Goal: Task Accomplishment & Management: Manage account settings

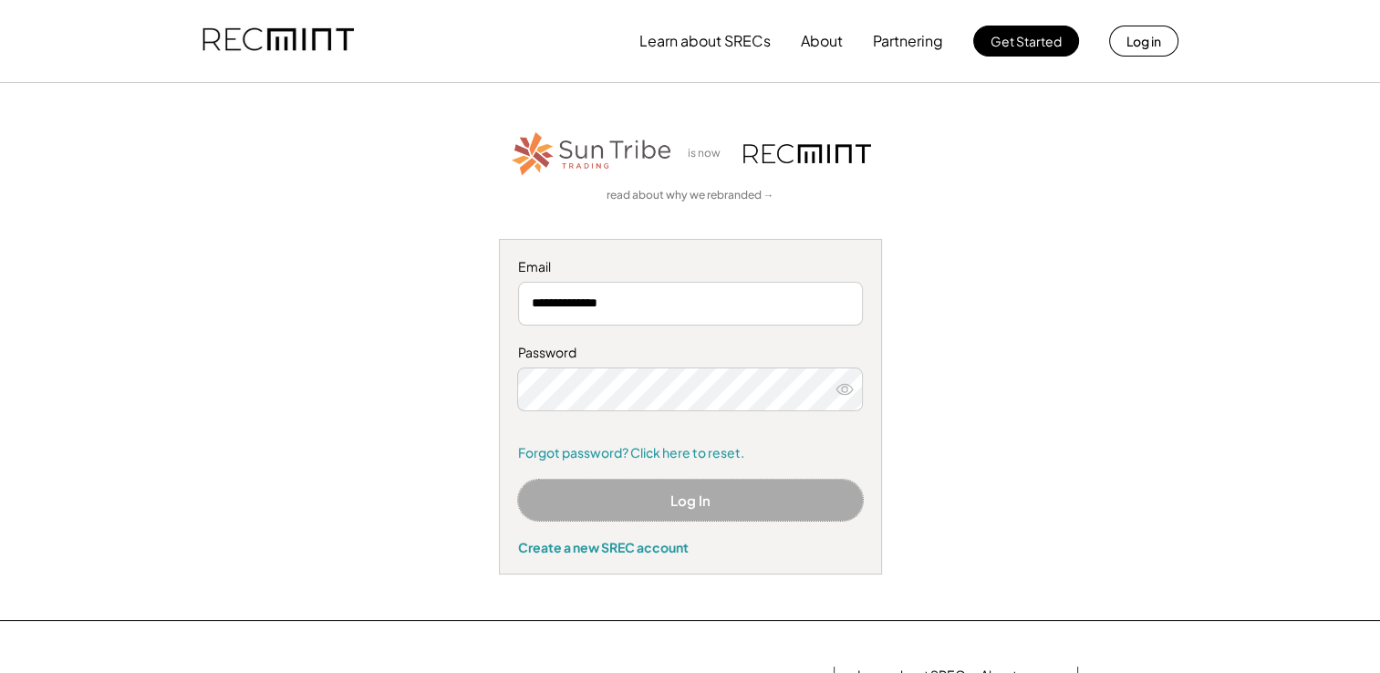
click at [643, 505] on button "Log In" at bounding box center [690, 500] width 345 height 41
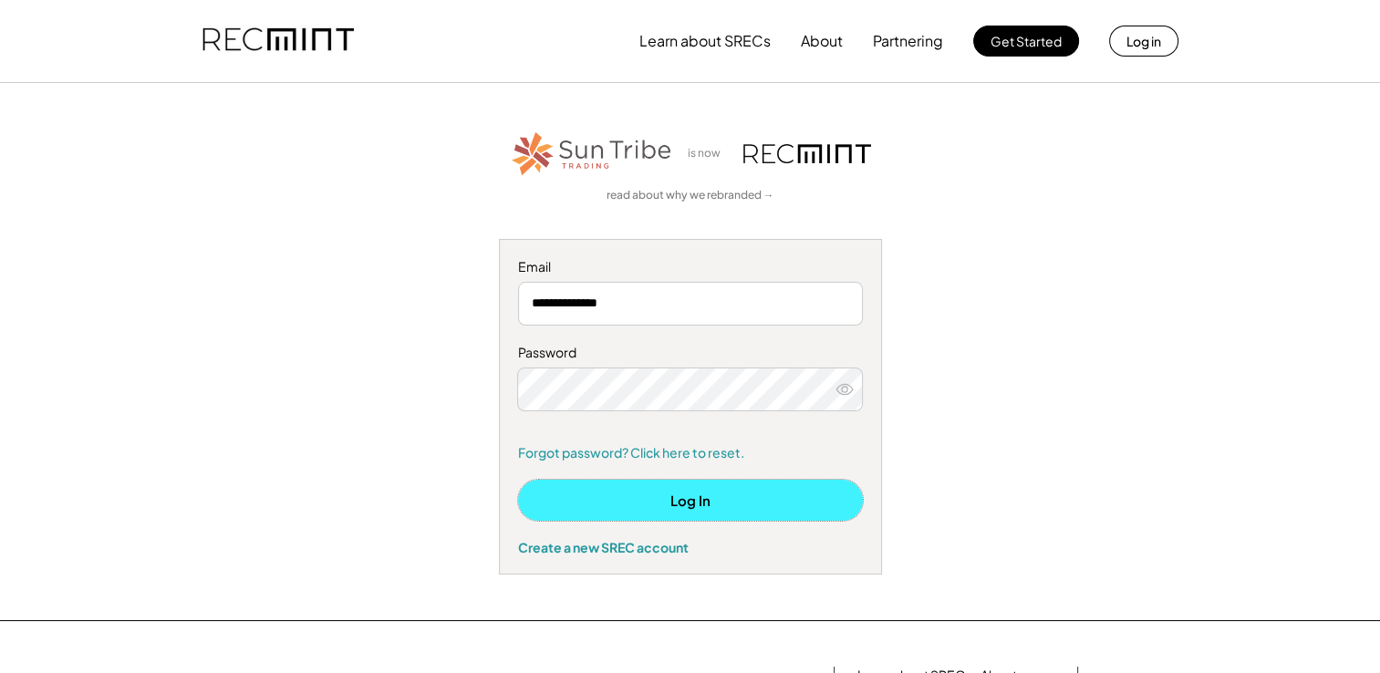
click at [662, 494] on button "Log In" at bounding box center [690, 500] width 345 height 41
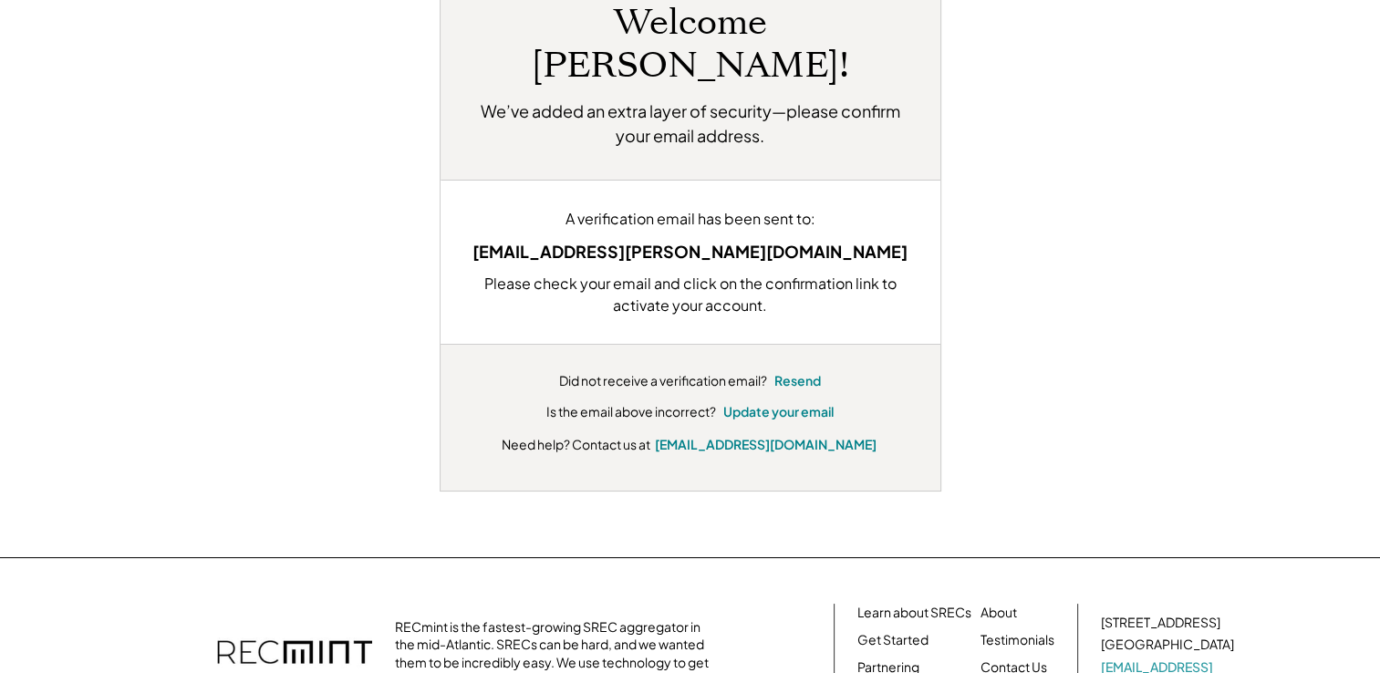
scroll to position [182, 0]
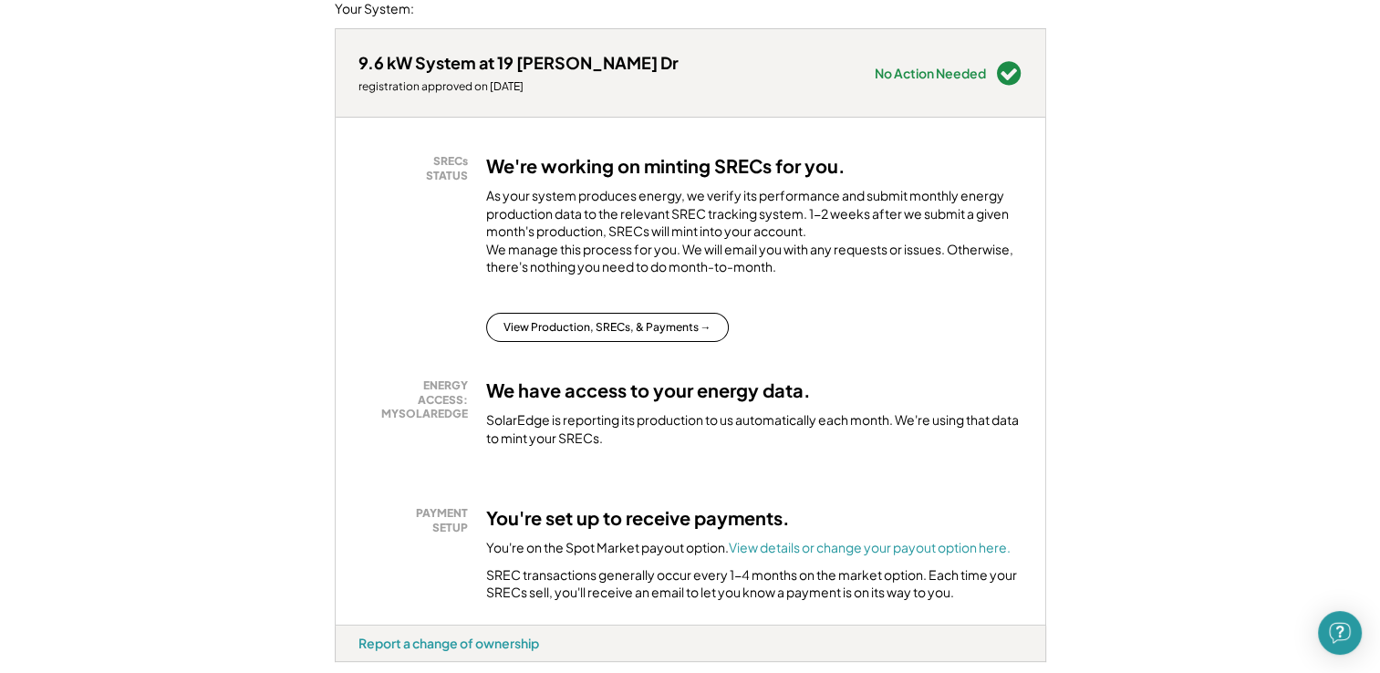
scroll to position [365, 0]
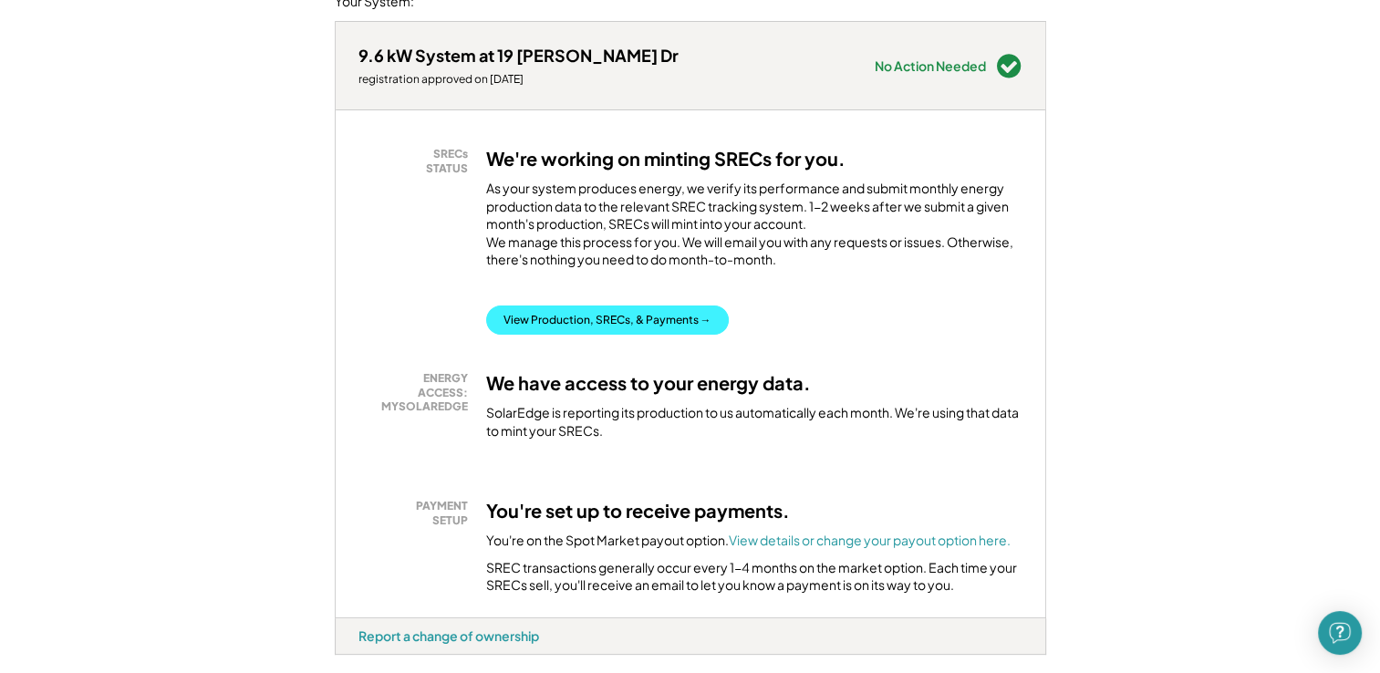
click at [577, 335] on button "View Production, SRECs, & Payments →" at bounding box center [607, 320] width 243 height 29
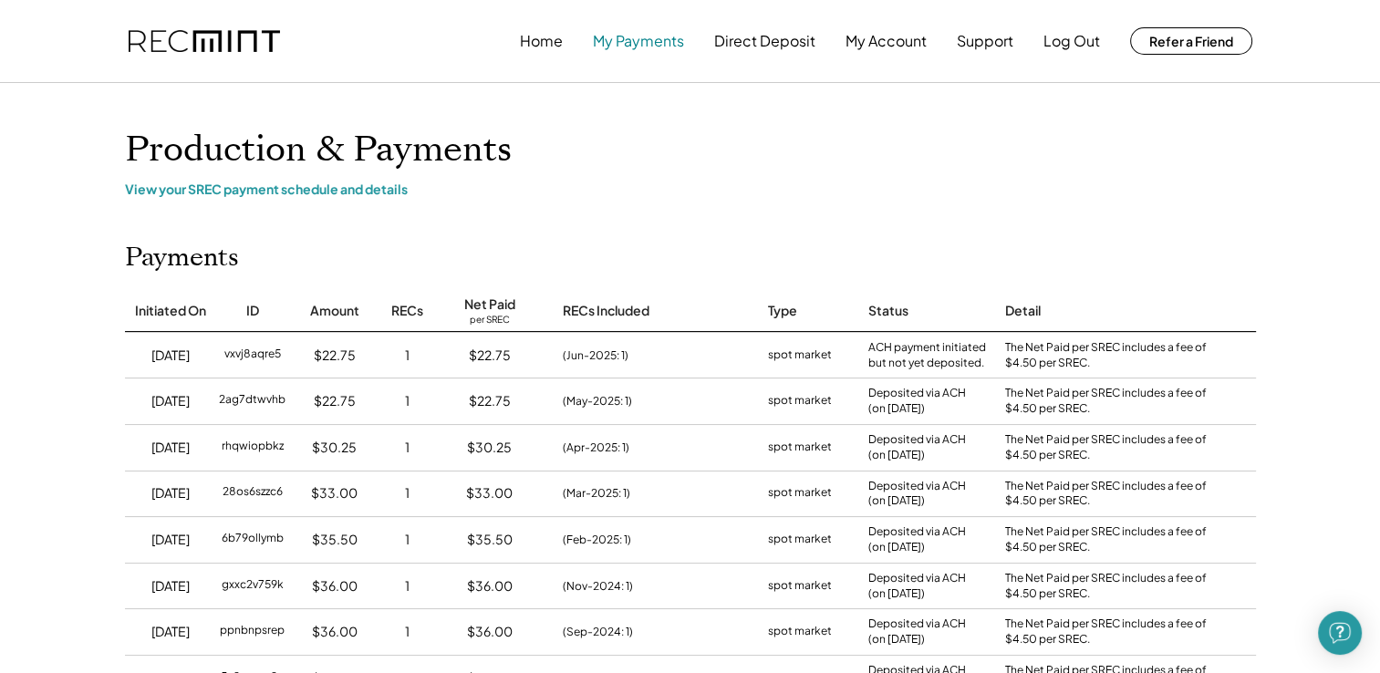
click at [645, 45] on button "My Payments" at bounding box center [638, 41] width 91 height 36
click at [1076, 42] on button "Log Out" at bounding box center [1071, 41] width 57 height 36
